Goal: Task Accomplishment & Management: Use online tool/utility

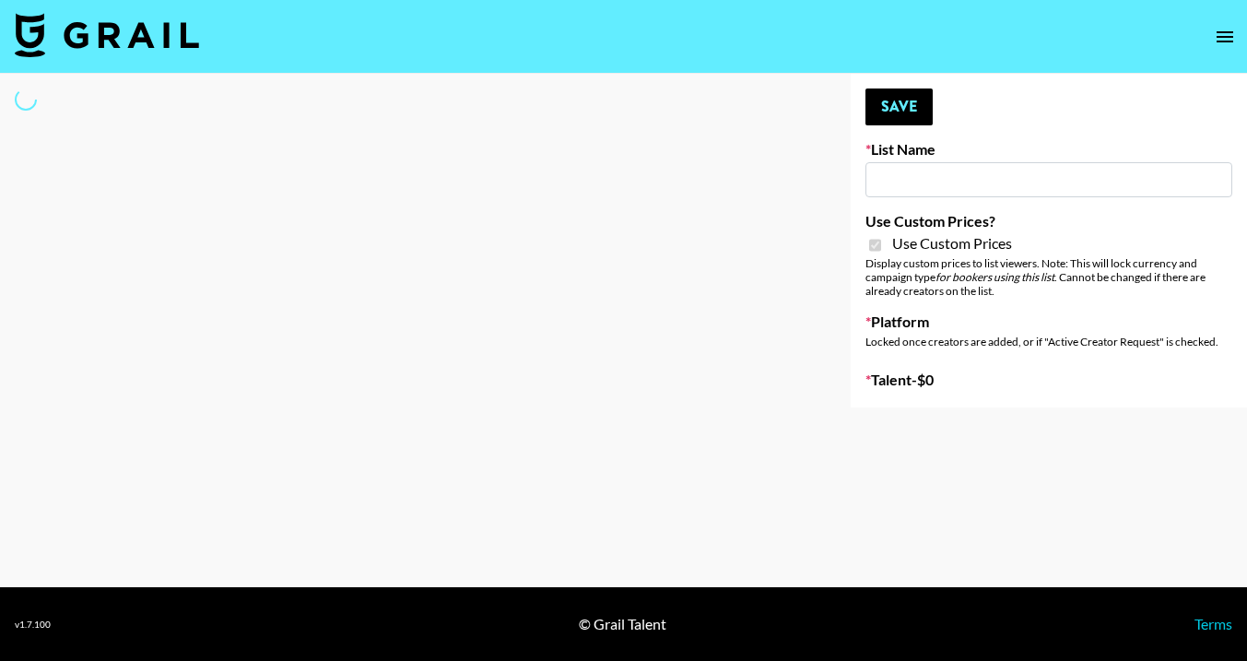
type input "Superpower ([DATE])"
checkbox input "true"
select select "Brand"
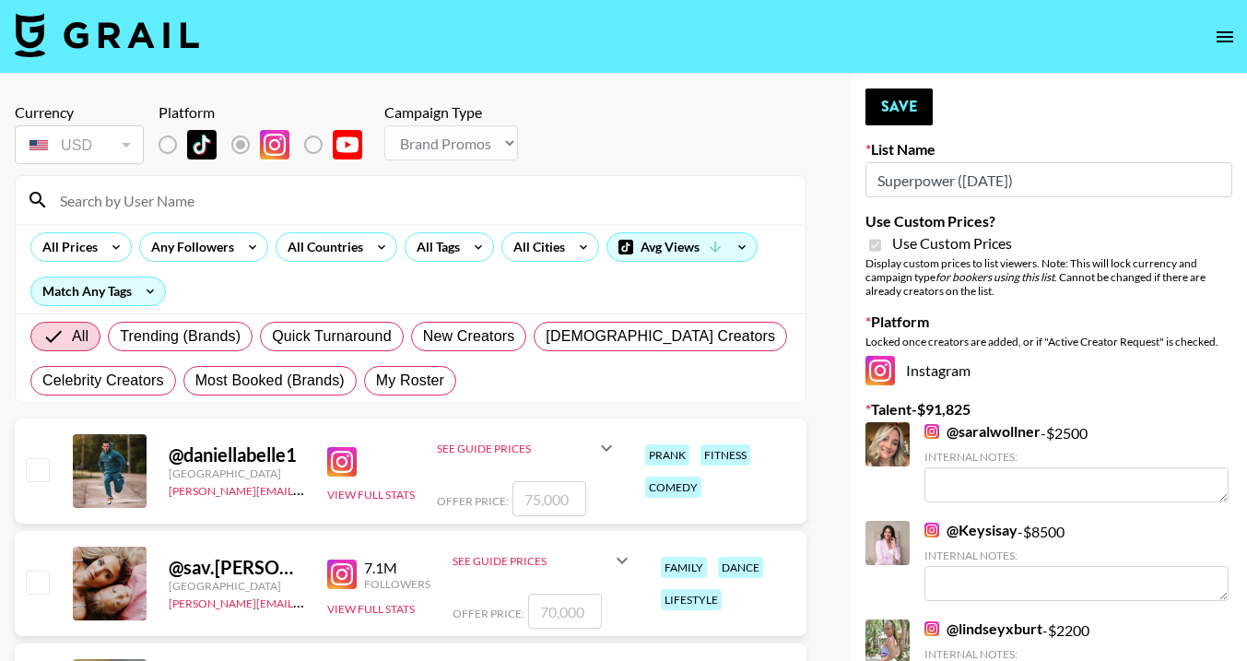
click at [184, 207] on input at bounding box center [421, 199] width 745 height 29
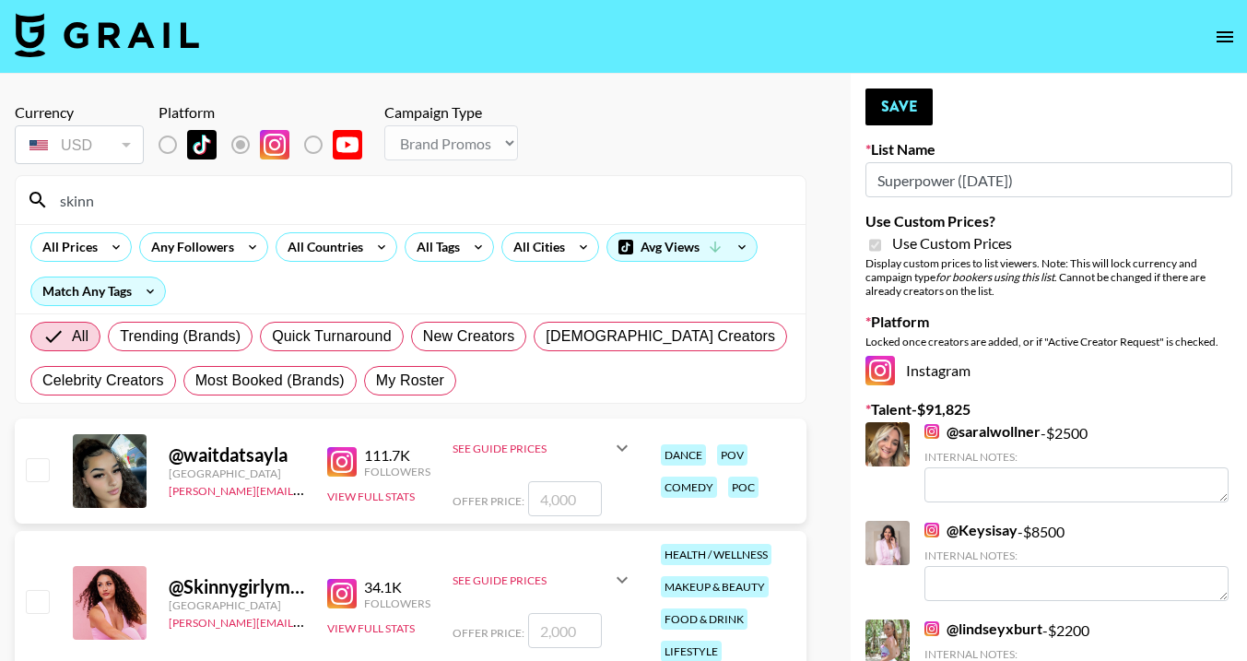
type input "skinn"
click at [37, 603] on input "checkbox" at bounding box center [37, 601] width 22 height 22
checkbox input "true"
type input "2000"
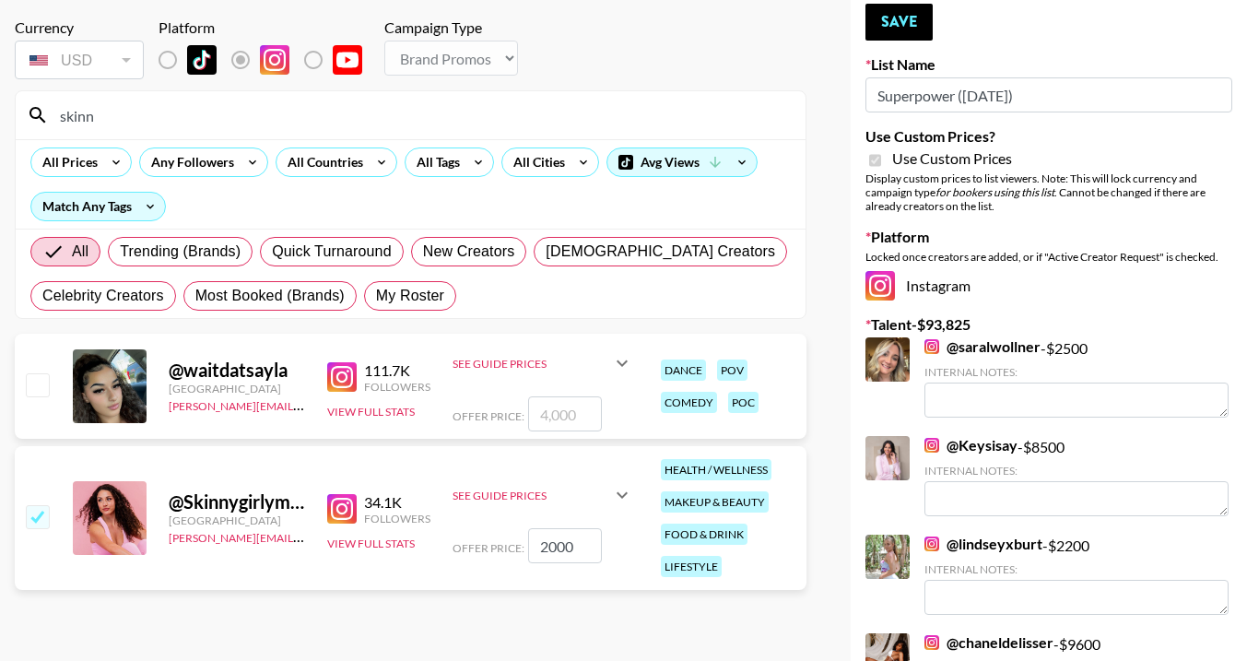
scroll to position [87, 0]
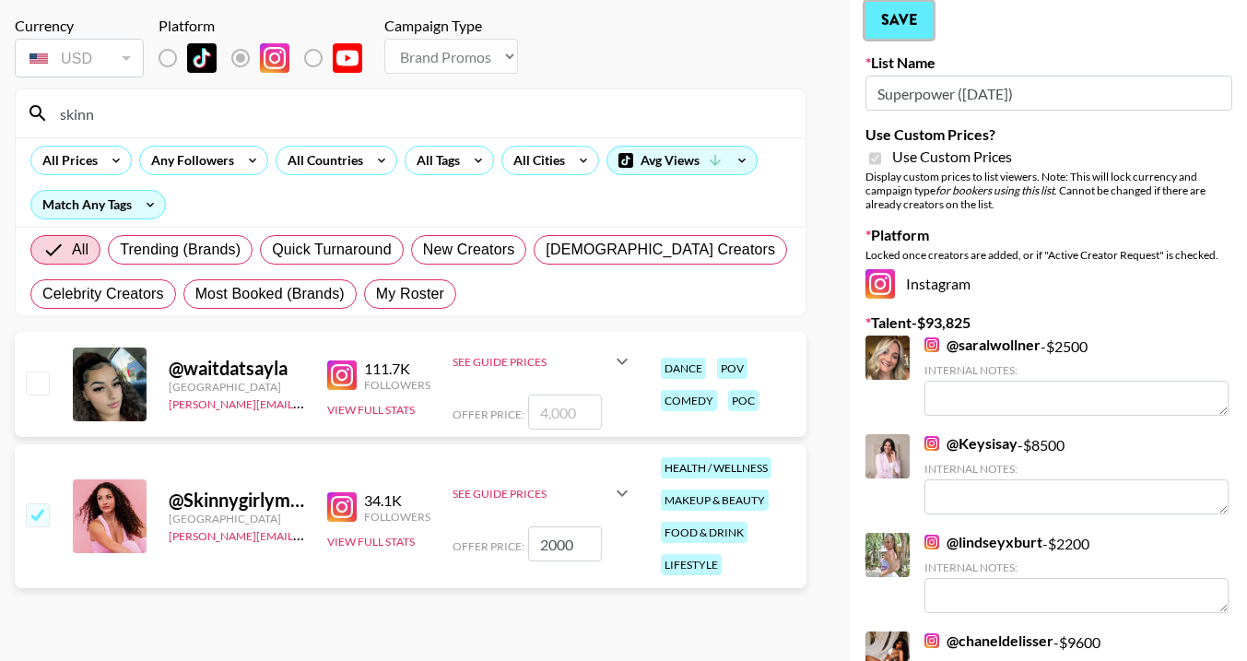
click at [911, 19] on button "Save" at bounding box center [898, 20] width 67 height 37
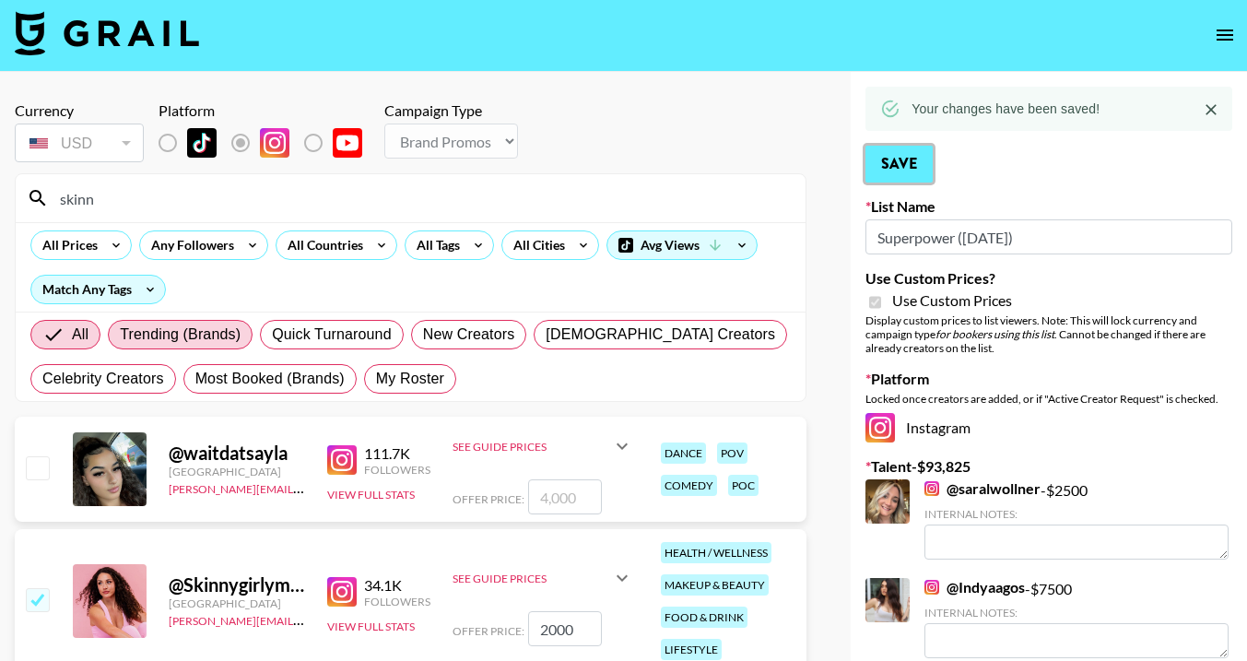
scroll to position [0, 0]
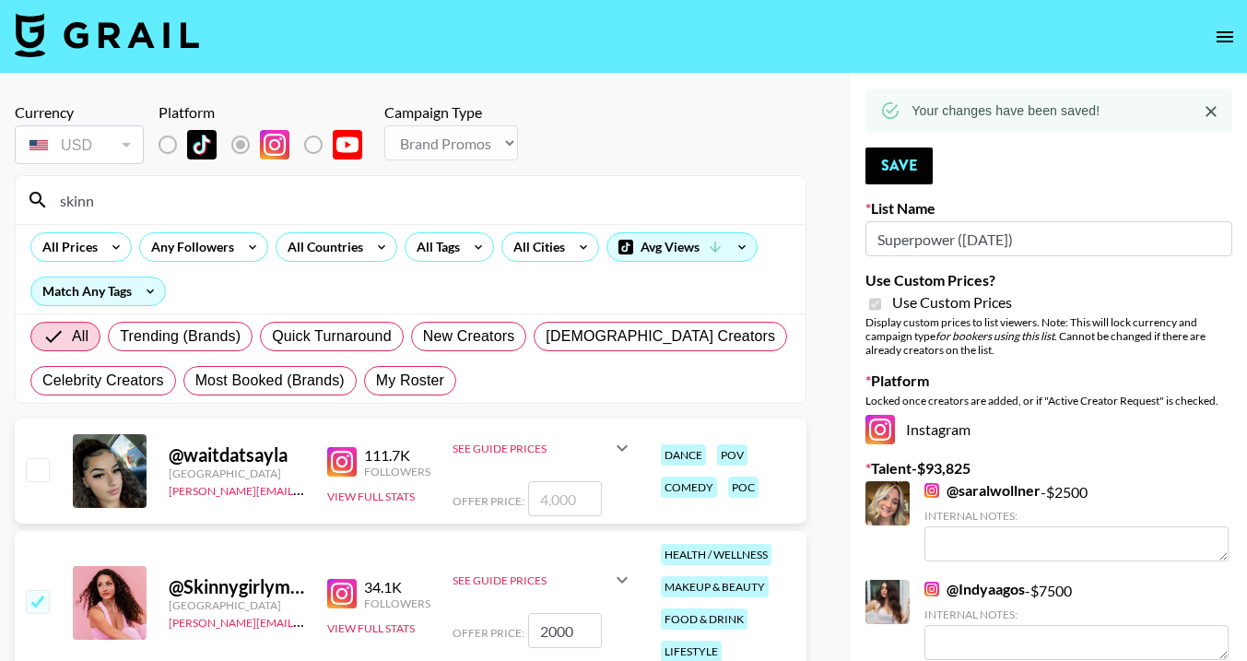
click at [246, 203] on input "skinn" at bounding box center [421, 199] width 745 height 29
type input "s"
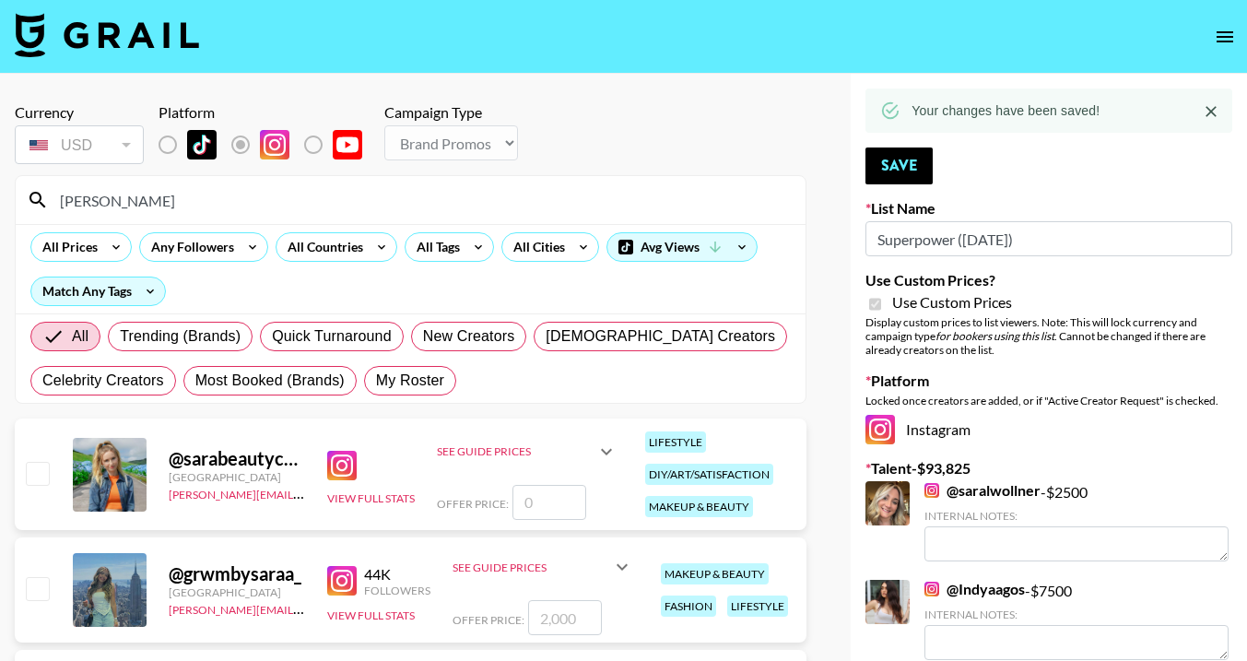
click at [111, 202] on input "[PERSON_NAME]" at bounding box center [421, 199] width 745 height 29
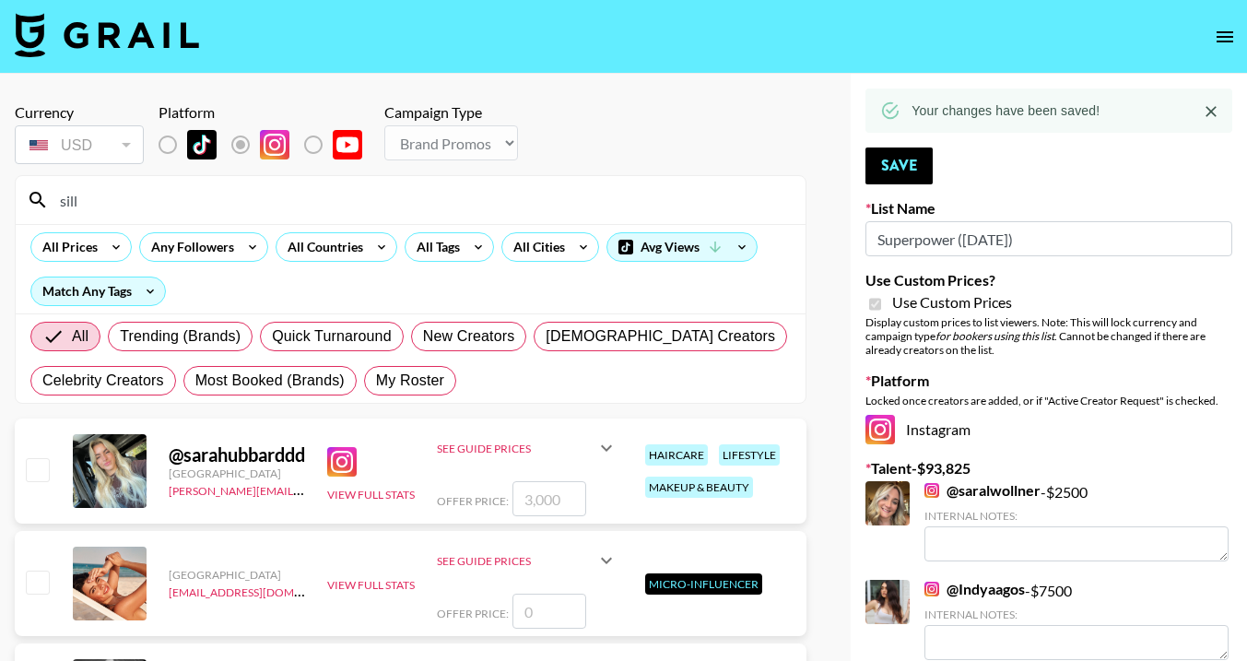
type input "sill"
click at [31, 469] on input "checkbox" at bounding box center [37, 469] width 22 height 22
checkbox input "true"
type input "3000"
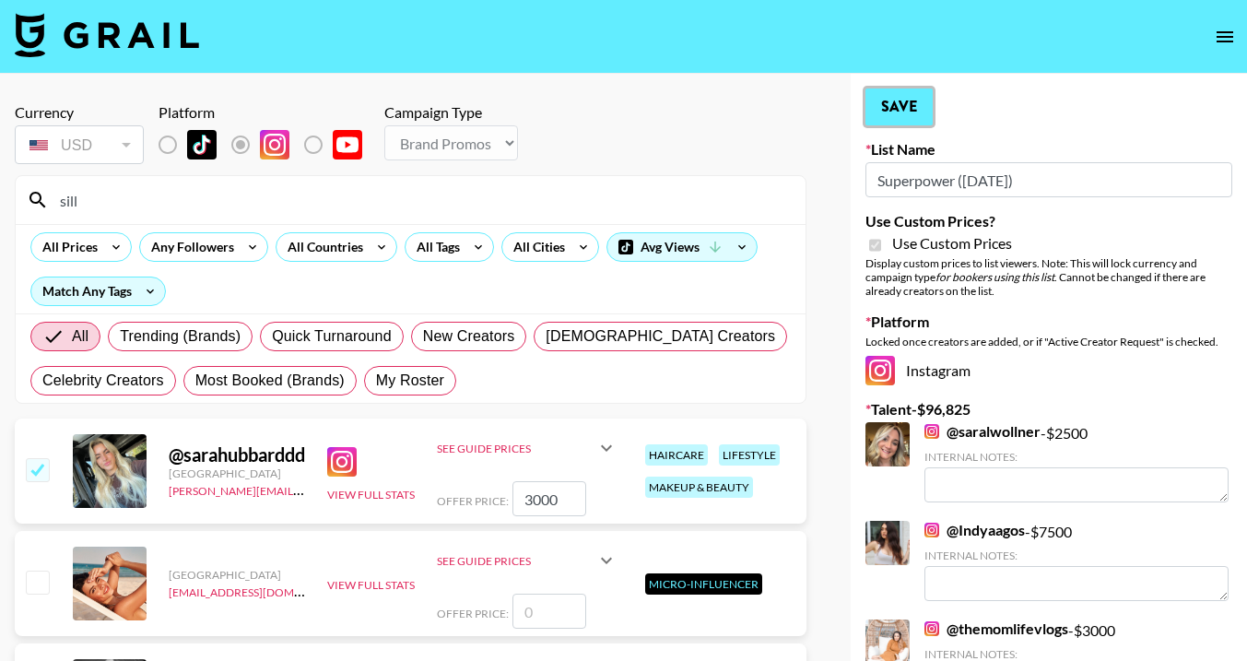
click at [899, 113] on button "Save" at bounding box center [898, 106] width 67 height 37
